Goal: Find specific page/section: Find specific page/section

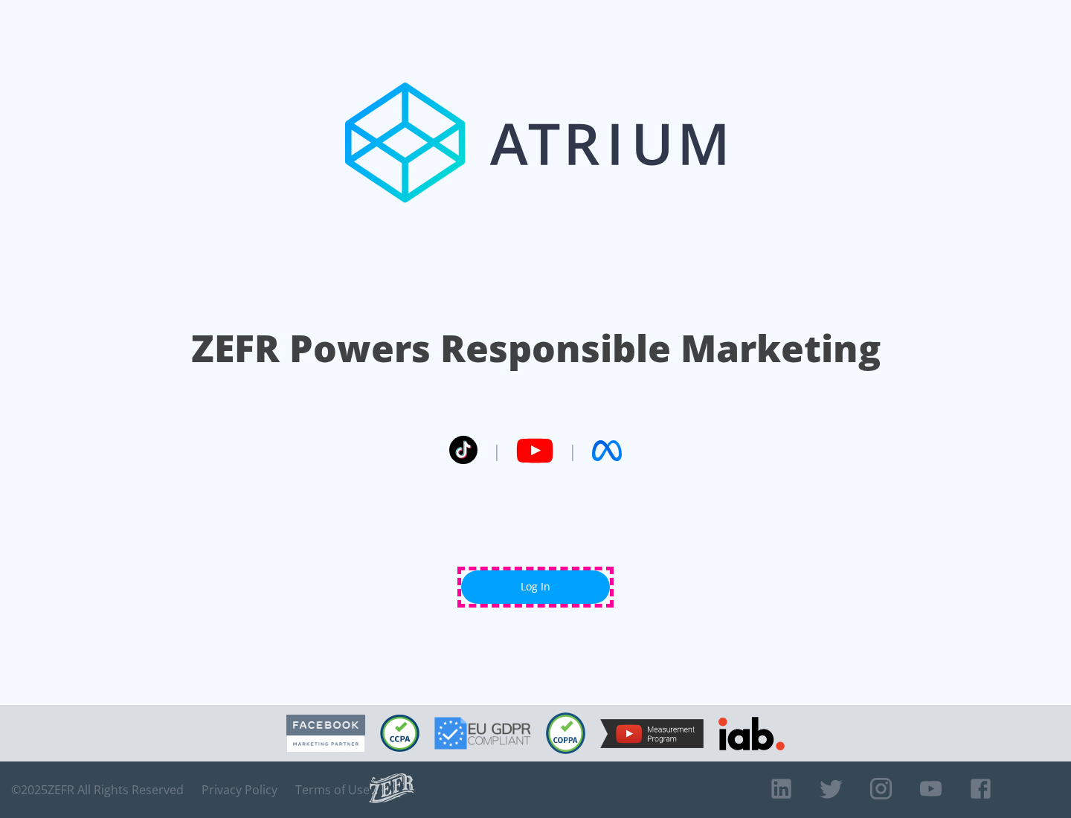
click at [536, 587] on link "Log In" at bounding box center [535, 587] width 149 height 33
